Goal: Task Accomplishment & Management: Use online tool/utility

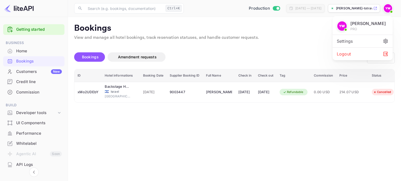
click at [352, 54] on div "Logout" at bounding box center [362, 54] width 60 height 13
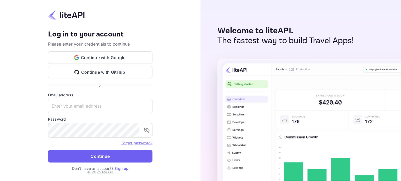
type input "[EMAIL_ADDRESS][DOMAIN_NAME]"
click at [109, 161] on button "Continue" at bounding box center [100, 156] width 104 height 13
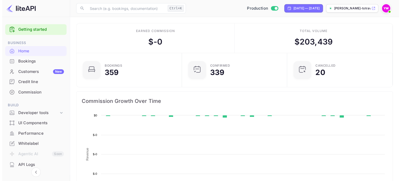
scroll to position [81, 98]
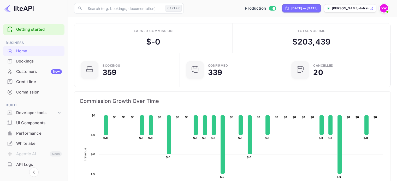
click at [22, 59] on div "Bookings" at bounding box center [39, 61] width 46 height 6
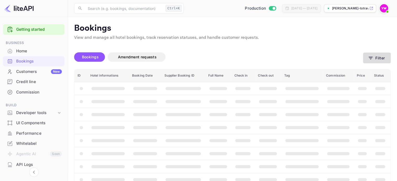
click at [367, 56] on button "Filter" at bounding box center [377, 58] width 28 height 11
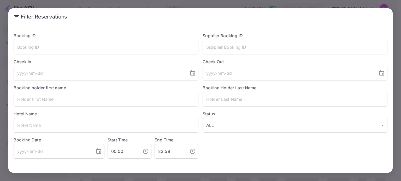
click at [378, 59] on label "Check Out" at bounding box center [294, 62] width 185 height 6
click at [55, 51] on input "text" at bounding box center [106, 47] width 185 height 15
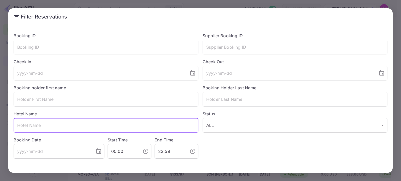
click at [31, 122] on input "text" at bounding box center [106, 125] width 185 height 15
paste input "Courtyard New York Manhattan"
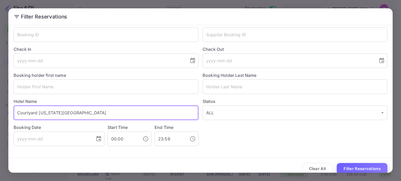
scroll to position [19, 0]
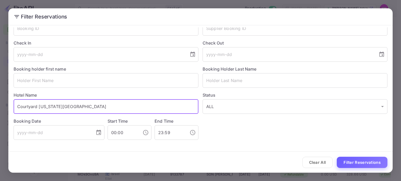
type input "Courtyard New York Manhattan"
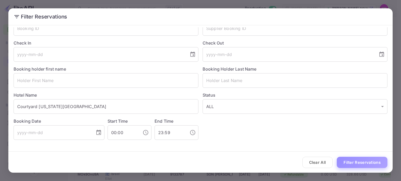
click at [368, 163] on button "Filter Reservations" at bounding box center [361, 162] width 51 height 11
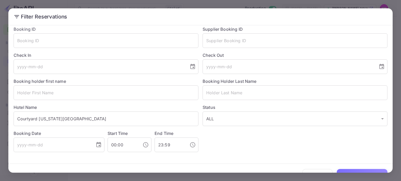
scroll to position [0, 0]
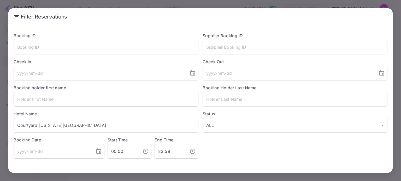
click at [54, 99] on input "text" at bounding box center [106, 99] width 185 height 15
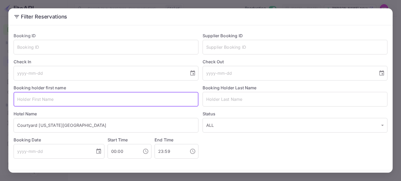
paste input "KEREN YECHEZKEL"
click at [42, 99] on input "KEREN YECHEZKEL" at bounding box center [106, 99] width 185 height 15
paste input "KEREN"
click at [71, 99] on input "KEREN KEREN YECHEZKEL" at bounding box center [106, 99] width 185 height 15
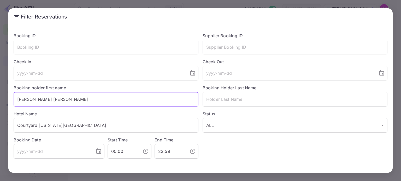
click at [71, 99] on input "KEREN KEREN YECHEZKEL" at bounding box center [106, 99] width 185 height 15
drag, startPoint x: 84, startPoint y: 99, endPoint x: 48, endPoint y: 99, distance: 36.2
click at [48, 99] on input "KEREN KEREN YECHEZKEL" at bounding box center [106, 99] width 185 height 15
type input "KEREN"
click at [218, 100] on input "text" at bounding box center [294, 99] width 185 height 15
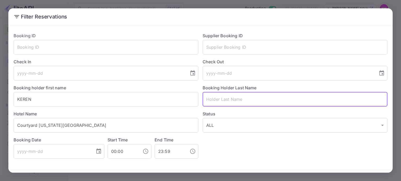
paste input "YECHEZKEL"
type input "YECHEZKEL"
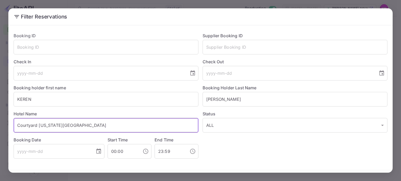
drag, startPoint x: 87, startPoint y: 128, endPoint x: 0, endPoint y: 138, distance: 87.1
click at [0, 138] on div "Filter Reservations Booking ID ​ Supplier Booking ID ​ Check In ​ Check Out ​ B…" at bounding box center [200, 90] width 401 height 181
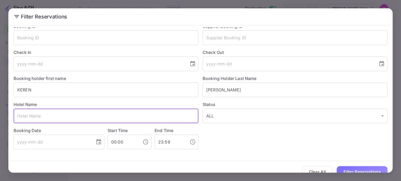
scroll to position [19, 0]
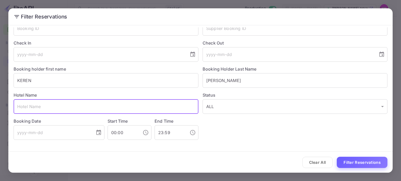
click at [369, 165] on button "Filter Reservations" at bounding box center [361, 162] width 51 height 11
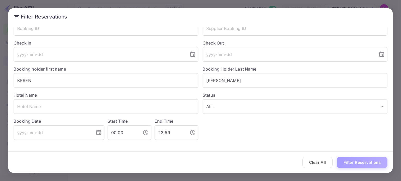
drag, startPoint x: 358, startPoint y: 167, endPoint x: 356, endPoint y: 163, distance: 3.6
click at [358, 166] on button "Filter Reservations" at bounding box center [361, 162] width 51 height 11
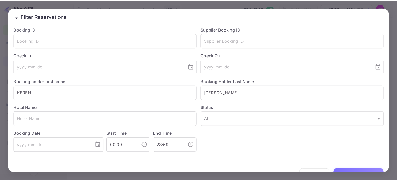
scroll to position [0, 0]
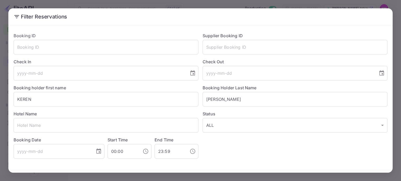
click at [393, 8] on div "Filter Reservations Booking ID ​ Supplier Booking ID ​ Check In ​ Check Out ​ B…" at bounding box center [200, 90] width 401 height 181
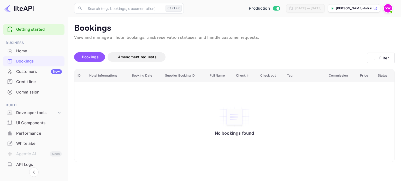
click at [39, 70] on div "Customers New" at bounding box center [39, 72] width 46 height 6
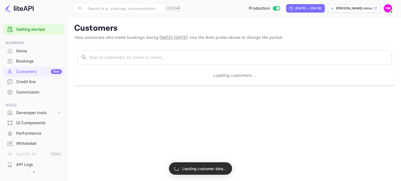
click at [25, 60] on div "Bookings" at bounding box center [39, 61] width 46 height 6
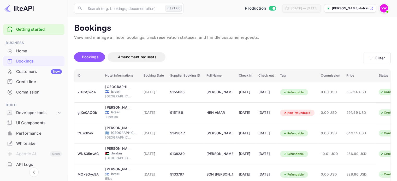
click at [92, 57] on span "Bookings" at bounding box center [90, 57] width 17 height 4
click at [29, 50] on div "Home" at bounding box center [39, 51] width 46 height 6
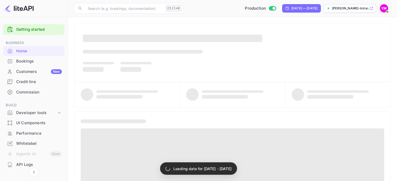
click at [28, 62] on div "Bookings" at bounding box center [39, 61] width 46 height 6
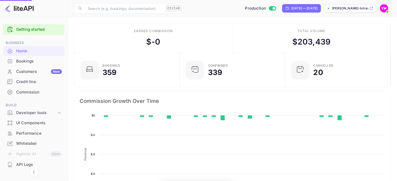
scroll to position [81, 98]
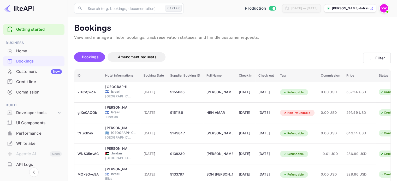
click at [29, 9] on img at bounding box center [18, 8] width 29 height 8
click at [26, 51] on div "Home" at bounding box center [39, 51] width 46 height 6
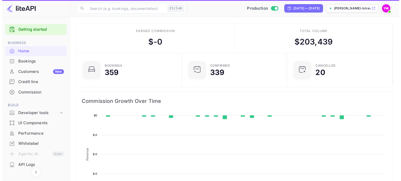
scroll to position [81, 98]
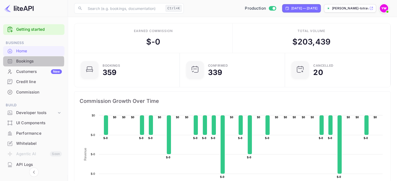
click at [30, 62] on div "Bookings" at bounding box center [39, 61] width 46 height 6
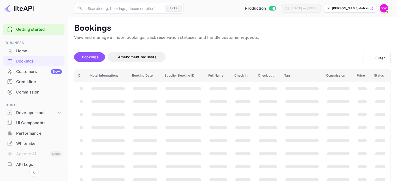
click at [86, 56] on span "Bookings" at bounding box center [90, 57] width 17 height 4
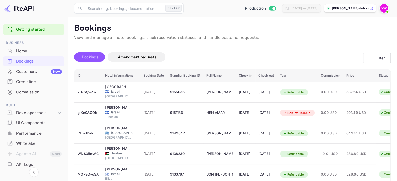
click at [102, 55] on button "Bookings" at bounding box center [89, 56] width 31 height 9
click at [91, 58] on span "Bookings" at bounding box center [90, 57] width 17 height 4
click at [381, 61] on button "Filter" at bounding box center [377, 58] width 28 height 11
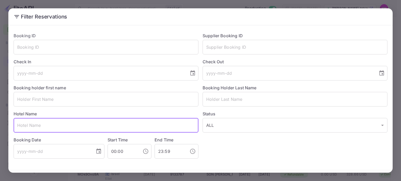
click at [47, 120] on input "text" at bounding box center [106, 125] width 185 height 15
paste input "Hyatt Centric Brickell Miami"
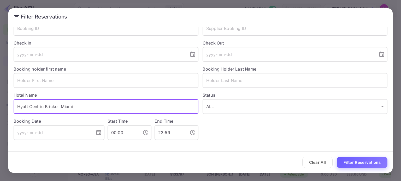
type input "Hyatt Centric Brickell Miami"
click at [361, 166] on button "Filter Reservations" at bounding box center [361, 162] width 51 height 11
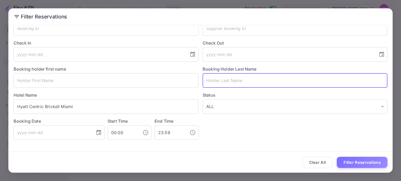
click at [218, 84] on input "text" at bounding box center [294, 80] width 185 height 15
paste input "TAL SHAUL"
type input "TAL SHAUL"
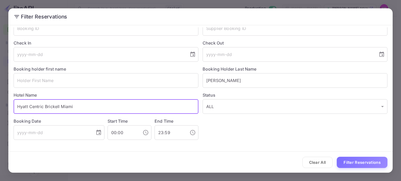
drag, startPoint x: 79, startPoint y: 104, endPoint x: 0, endPoint y: 111, distance: 79.5
click at [0, 111] on div "Filter Reservations Booking ID ​ Supplier Booking ID ​ Check In ​ Check Out ​ B…" at bounding box center [200, 90] width 401 height 181
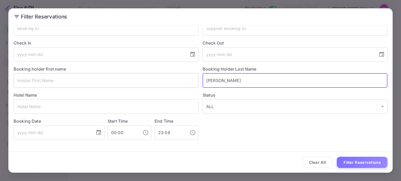
drag, startPoint x: 213, startPoint y: 81, endPoint x: 190, endPoint y: 80, distance: 23.0
click at [191, 80] on div "Booking ID ​ Supplier Booking ID ​ Check In ​ Check Out ​ Booking holder first …" at bounding box center [198, 75] width 378 height 130
type input "SHAUL"
click at [128, 80] on input "text" at bounding box center [106, 80] width 185 height 15
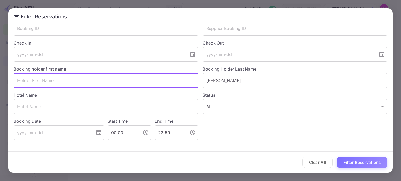
paste input "TAL"
click at [368, 162] on button "Filter Reservations" at bounding box center [361, 162] width 51 height 11
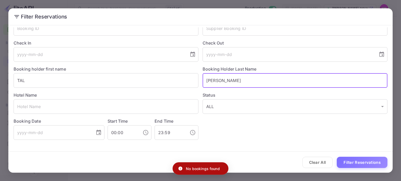
click at [206, 81] on input "SHAUL" at bounding box center [294, 80] width 185 height 15
click at [206, 80] on input "SHAUL" at bounding box center [294, 80] width 185 height 15
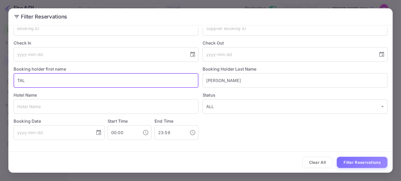
drag, startPoint x: 96, startPoint y: 84, endPoint x: 0, endPoint y: 85, distance: 95.7
click at [0, 85] on div "Filter Reservations Booking ID ​ Supplier Booking ID ​ Check In ​ Check Out ​ B…" at bounding box center [200, 90] width 401 height 181
paste input "SHAU"
type input "SHAUL"
click at [214, 79] on input "SHAUL" at bounding box center [294, 80] width 185 height 15
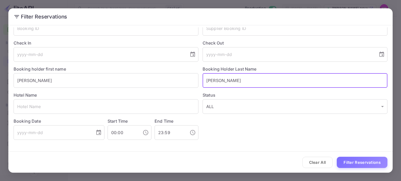
click at [216, 79] on input "SHAUL" at bounding box center [294, 80] width 185 height 15
click at [215, 79] on input "אשך" at bounding box center [294, 80] width 185 height 15
click at [214, 79] on input "אשך" at bounding box center [294, 80] width 185 height 15
type input "TAL"
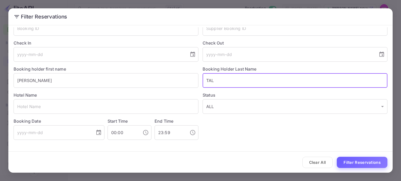
click at [356, 159] on button "Filter Reservations" at bounding box center [361, 162] width 51 height 11
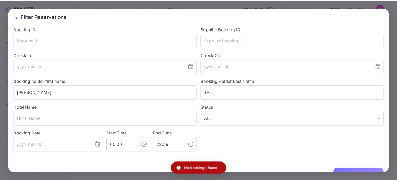
scroll to position [0, 0]
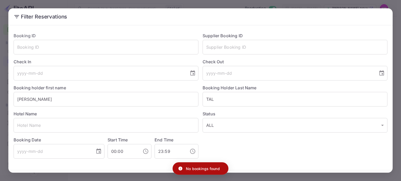
click at [396, 16] on div "Filter Reservations Booking ID ​ Supplier Booking ID ​ Check In ​ Check Out ​ B…" at bounding box center [200, 90] width 401 height 181
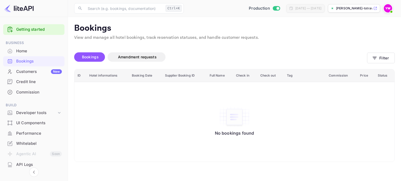
click at [29, 70] on div "Customers New" at bounding box center [39, 72] width 46 height 6
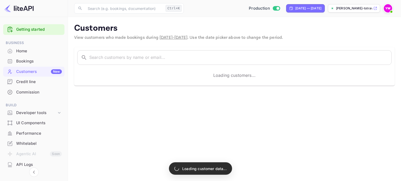
click at [26, 60] on div "Bookings" at bounding box center [39, 61] width 46 height 6
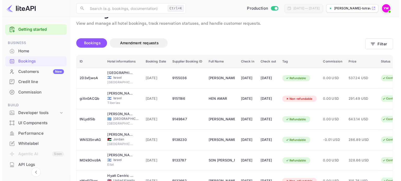
scroll to position [26, 0]
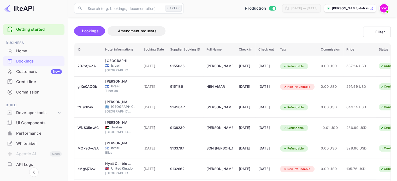
drag, startPoint x: 89, startPoint y: 31, endPoint x: 114, endPoint y: 38, distance: 25.8
click at [89, 31] on span "Bookings" at bounding box center [90, 31] width 17 height 4
click at [379, 30] on button "Filter" at bounding box center [377, 32] width 28 height 11
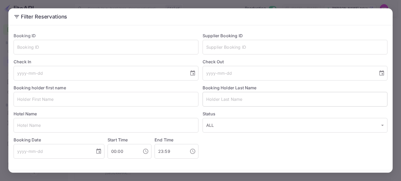
click at [228, 103] on input "text" at bounding box center [294, 99] width 185 height 15
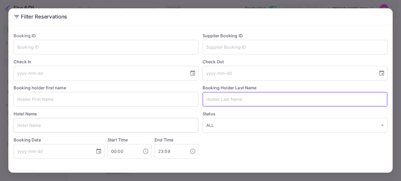
click at [99, 125] on input "text" at bounding box center [106, 125] width 185 height 15
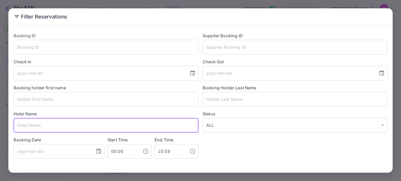
paste input "Hyatt Centric Brickell Miami"
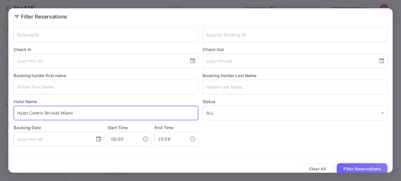
scroll to position [19, 0]
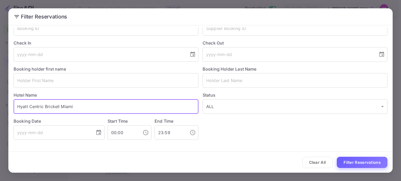
type input "Hyatt Centric Brickell Miami"
drag, startPoint x: 362, startPoint y: 163, endPoint x: 361, endPoint y: 159, distance: 4.4
click at [362, 163] on button "Filter Reservations" at bounding box center [361, 162] width 51 height 11
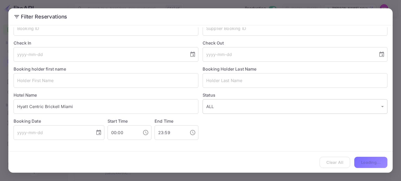
scroll to position [0, 0]
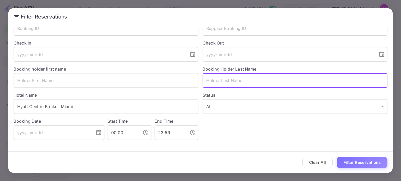
click at [221, 84] on input "text" at bounding box center [294, 80] width 185 height 15
paste input "TAL SHAUL"
drag, startPoint x: 213, startPoint y: 81, endPoint x: 188, endPoint y: 86, distance: 26.1
click at [188, 86] on div "Booking ID ​ Supplier Booking ID ​ Check In ​ Check Out ​ Booking holder first …" at bounding box center [198, 75] width 378 height 130
type input "SHAUL"
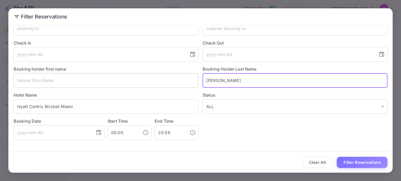
click at [125, 85] on input "text" at bounding box center [106, 80] width 185 height 15
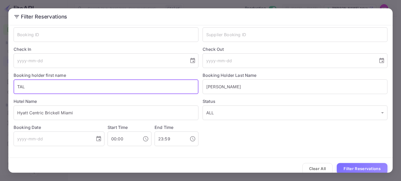
scroll to position [19, 0]
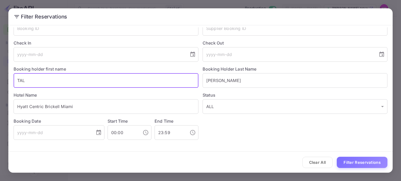
type input "TAL"
click at [362, 161] on button "Filter Reservations" at bounding box center [361, 162] width 51 height 11
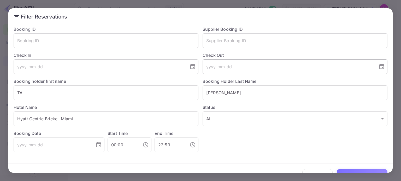
scroll to position [0, 0]
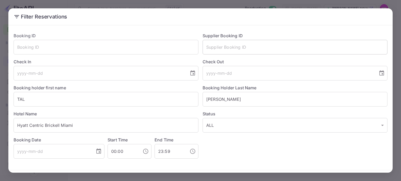
click at [221, 45] on input "text" at bounding box center [294, 47] width 185 height 15
